Goal: Find specific page/section: Locate item on page

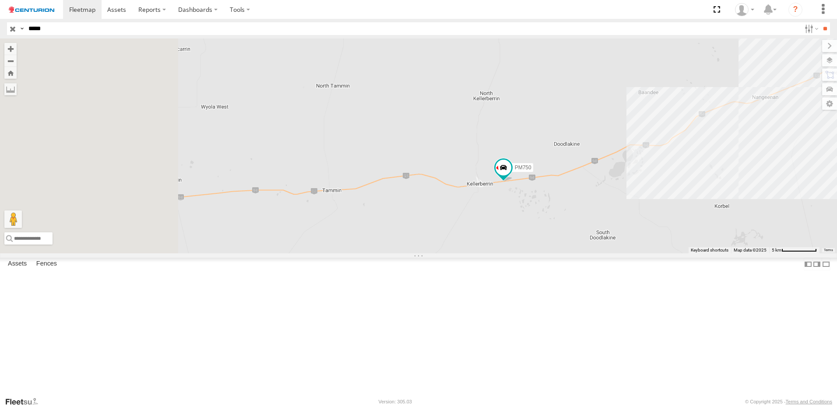
drag, startPoint x: 433, startPoint y: 316, endPoint x: 595, endPoint y: 318, distance: 162.0
click at [595, 253] on div "PM750" at bounding box center [418, 146] width 837 height 215
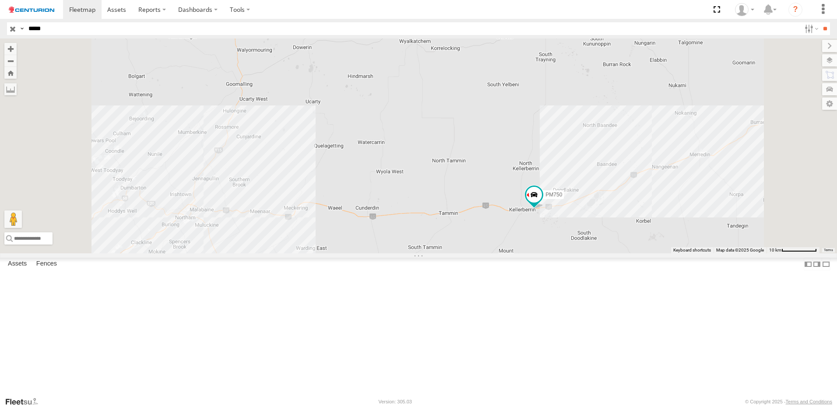
drag, startPoint x: 511, startPoint y: 330, endPoint x: 596, endPoint y: 310, distance: 86.8
click at [596, 253] on div "PM750" at bounding box center [418, 146] width 837 height 215
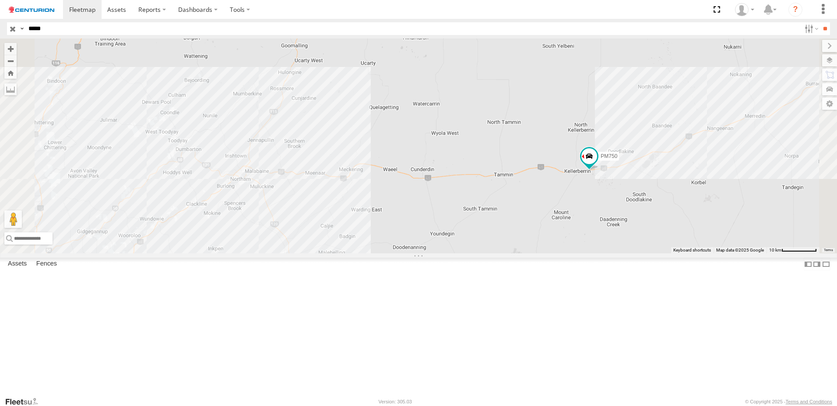
drag, startPoint x: 550, startPoint y: 315, endPoint x: 577, endPoint y: 314, distance: 27.2
click at [577, 253] on div "PM750" at bounding box center [418, 146] width 837 height 215
click at [0, 0] on div "[GEOGRAPHIC_DATA]" at bounding box center [0, 0] width 0 height 0
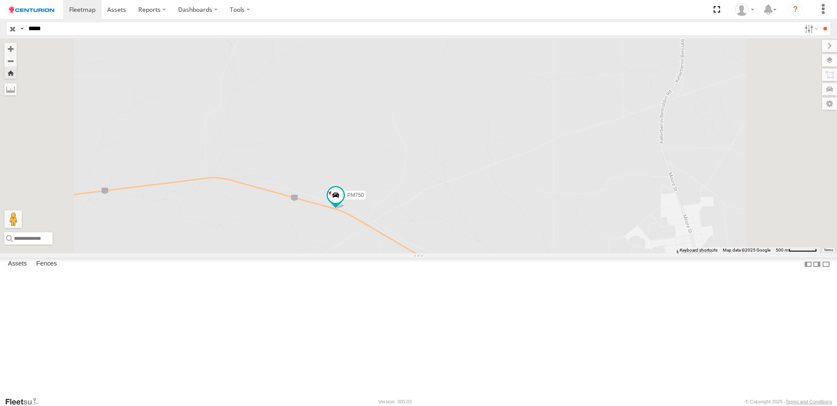
drag, startPoint x: 389, startPoint y: 327, endPoint x: 468, endPoint y: 279, distance: 92.0
click at [468, 253] on div "PM750" at bounding box center [418, 146] width 837 height 215
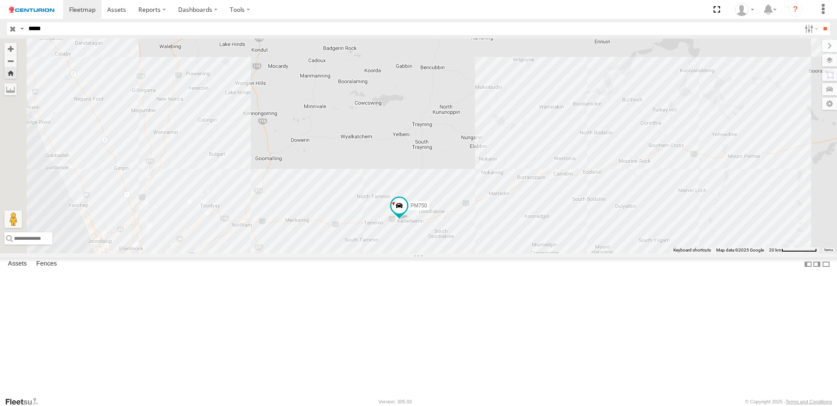
drag, startPoint x: 385, startPoint y: 332, endPoint x: 476, endPoint y: 320, distance: 91.9
click at [476, 253] on div "PM750" at bounding box center [418, 146] width 837 height 215
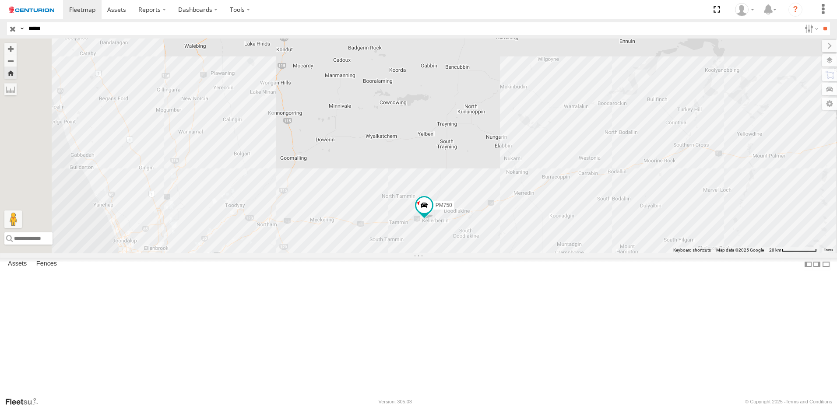
drag, startPoint x: 422, startPoint y: 332, endPoint x: 448, endPoint y: 332, distance: 25.8
click at [448, 253] on div "PM750" at bounding box center [418, 146] width 837 height 215
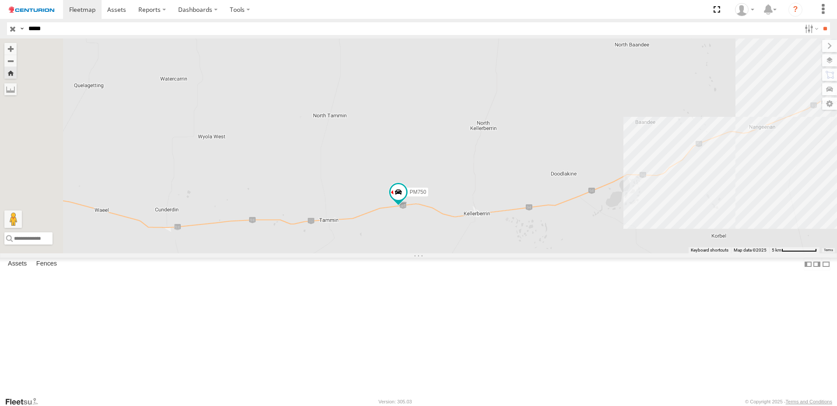
drag, startPoint x: 363, startPoint y: 327, endPoint x: 550, endPoint y: 317, distance: 187.2
click at [550, 253] on div "PM750" at bounding box center [418, 146] width 837 height 215
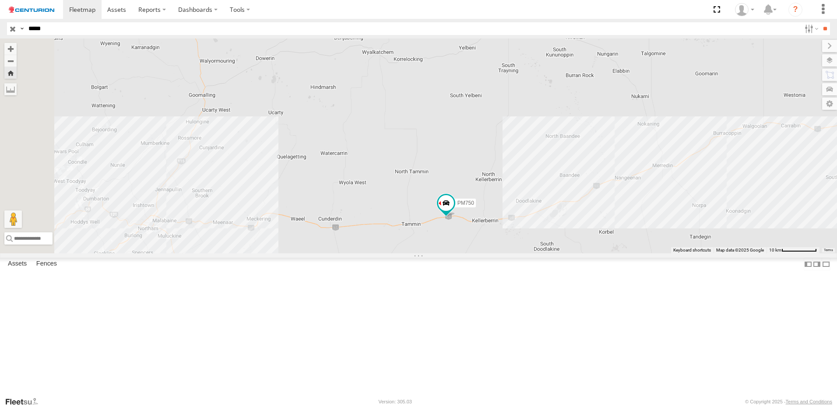
drag, startPoint x: 405, startPoint y: 329, endPoint x: 447, endPoint y: 327, distance: 42.1
click at [447, 253] on div "PM750" at bounding box center [418, 146] width 837 height 215
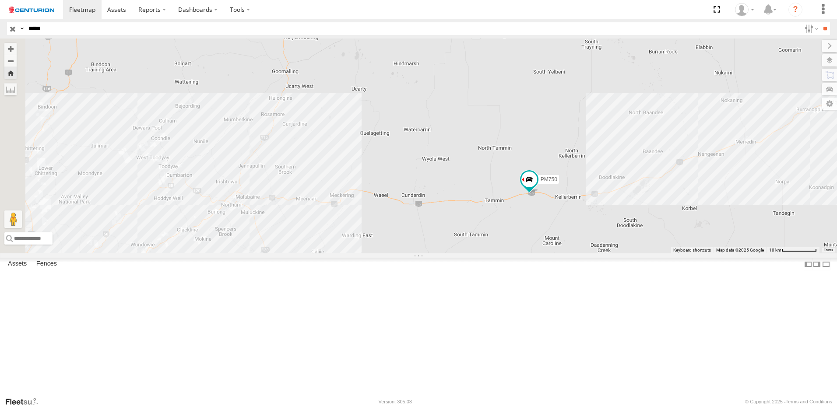
drag, startPoint x: 467, startPoint y: 324, endPoint x: 549, endPoint y: 301, distance: 85.4
click at [549, 253] on div "PM750" at bounding box center [418, 146] width 837 height 215
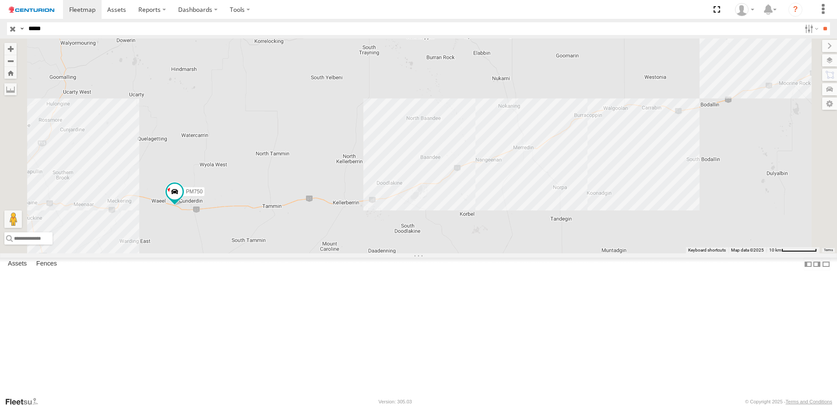
drag, startPoint x: 367, startPoint y: 310, endPoint x: 591, endPoint y: 292, distance: 224.4
click at [591, 253] on div "PM750" at bounding box center [418, 146] width 837 height 215
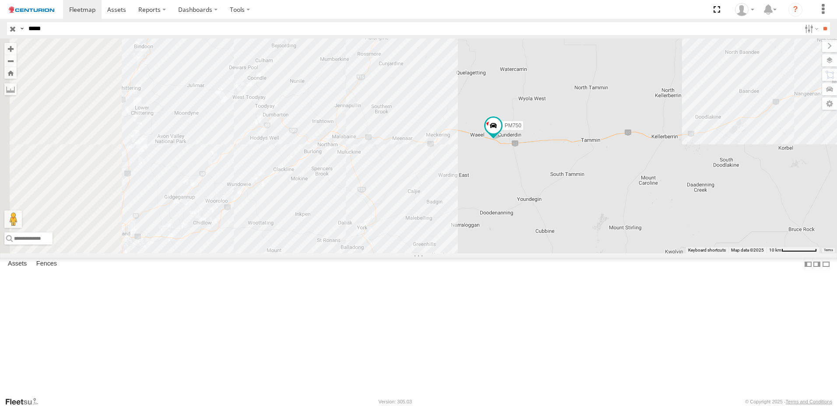
drag, startPoint x: 552, startPoint y: 313, endPoint x: 603, endPoint y: 274, distance: 64.7
click at [603, 253] on div "PM750" at bounding box center [418, 146] width 837 height 215
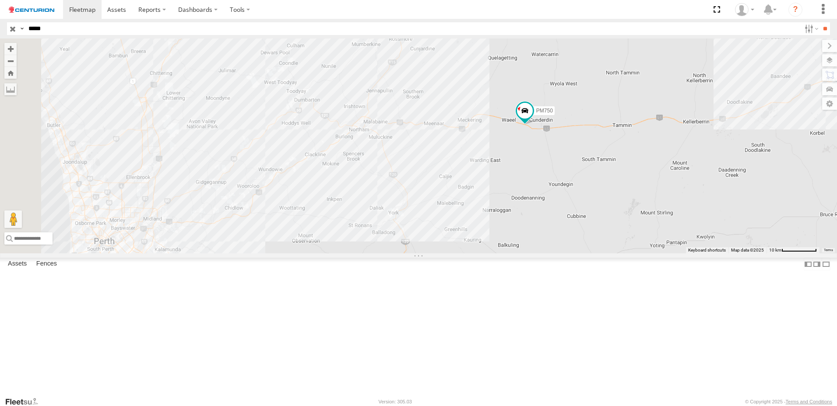
click at [569, 253] on div "PM750" at bounding box center [418, 146] width 837 height 215
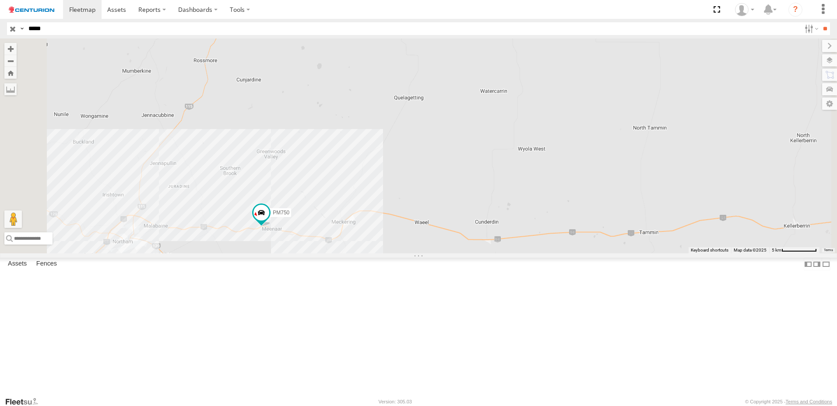
drag, startPoint x: 375, startPoint y: 328, endPoint x: 482, endPoint y: 308, distance: 109.6
click at [482, 253] on div "PM750" at bounding box center [418, 146] width 837 height 215
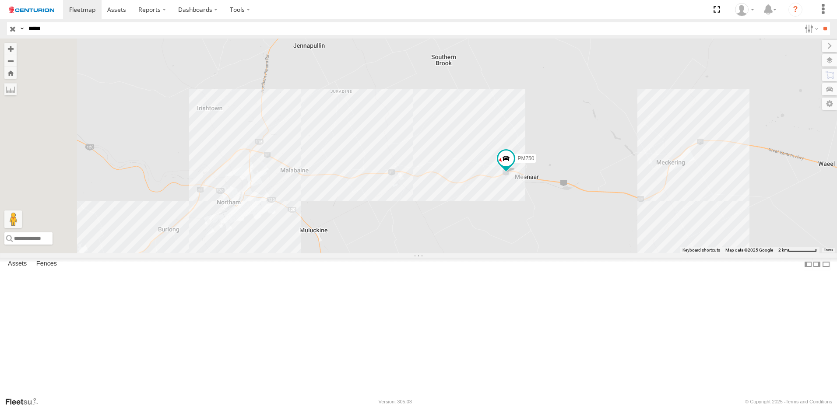
drag, startPoint x: 375, startPoint y: 341, endPoint x: 421, endPoint y: 338, distance: 45.6
click at [421, 253] on div "PM750" at bounding box center [418, 146] width 837 height 215
